Goal: Obtain resource: Download file/media

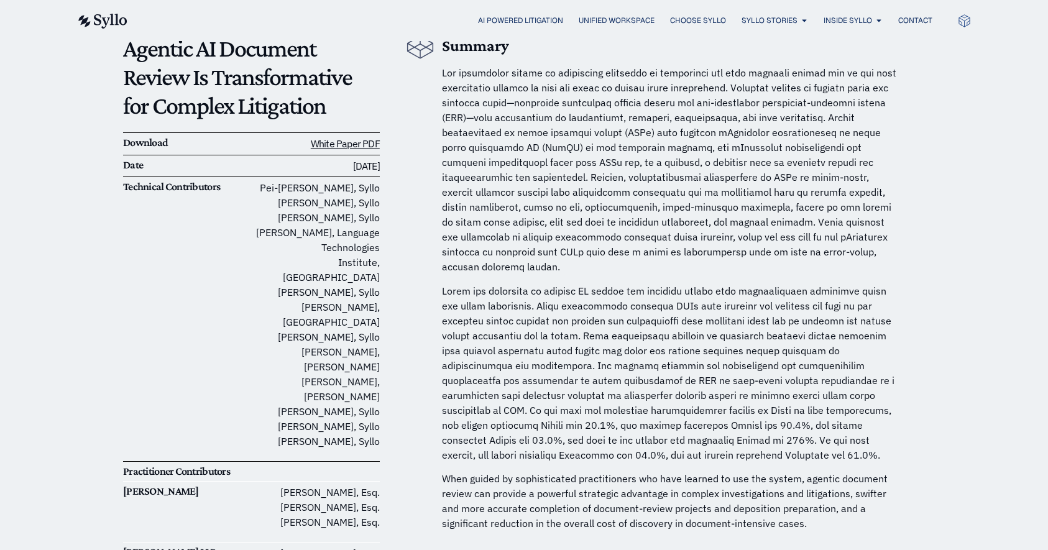
scroll to position [143, 0]
